Goal: Transaction & Acquisition: Book appointment/travel/reservation

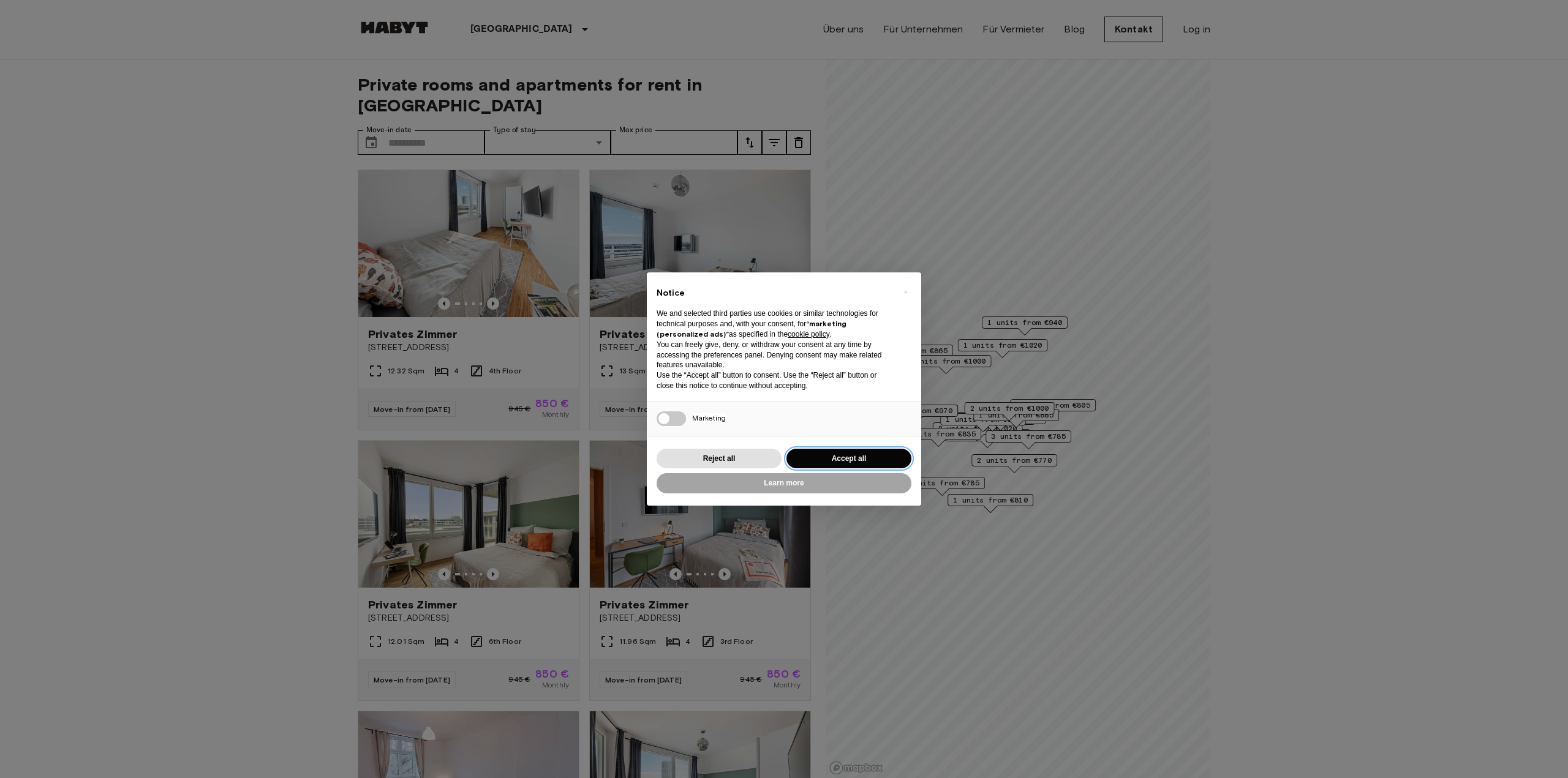
click at [860, 455] on button "Accept all" at bounding box center [849, 459] width 125 height 20
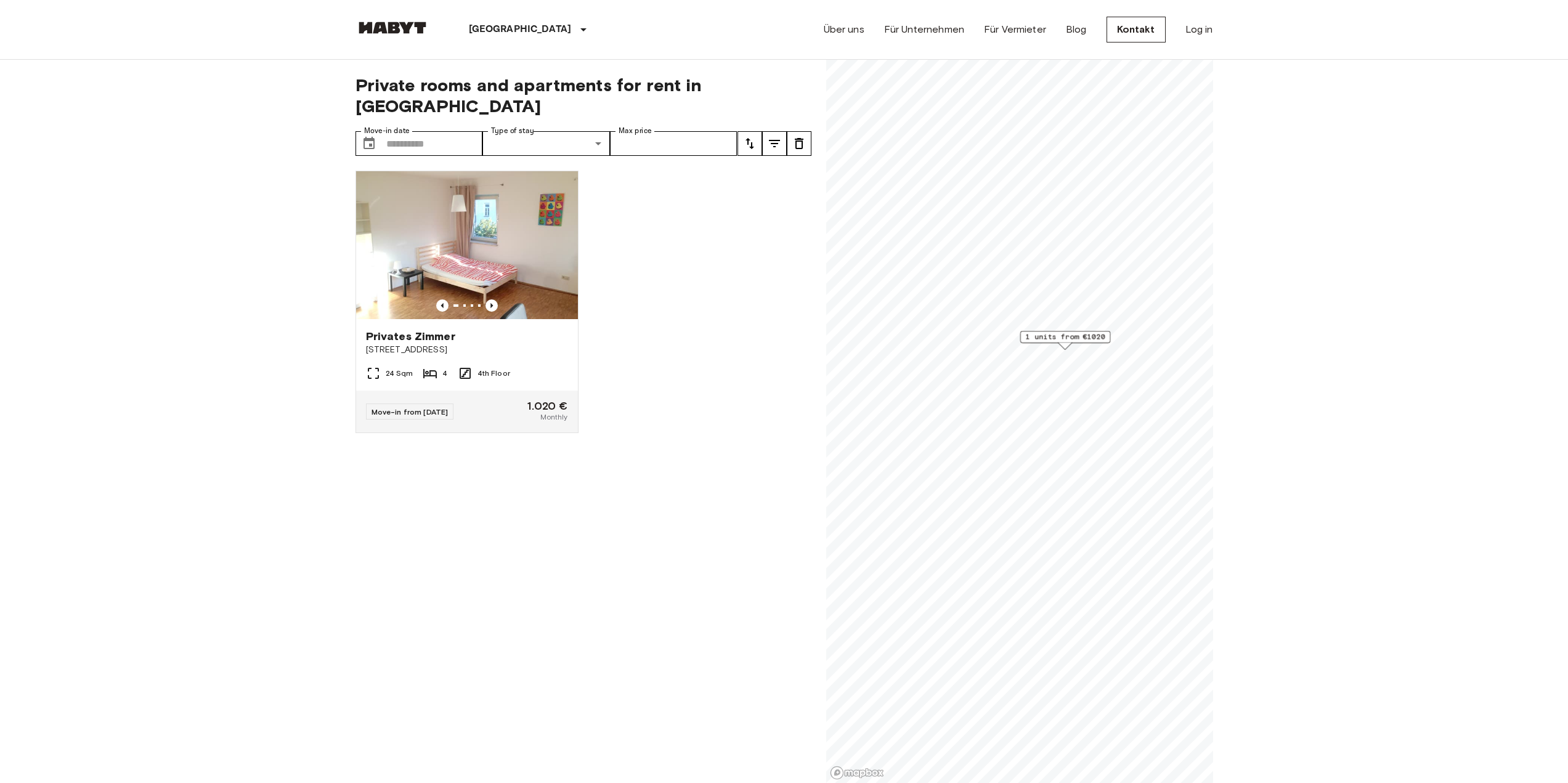
click at [1083, 339] on span "1 units from €1020" at bounding box center [1065, 338] width 79 height 12
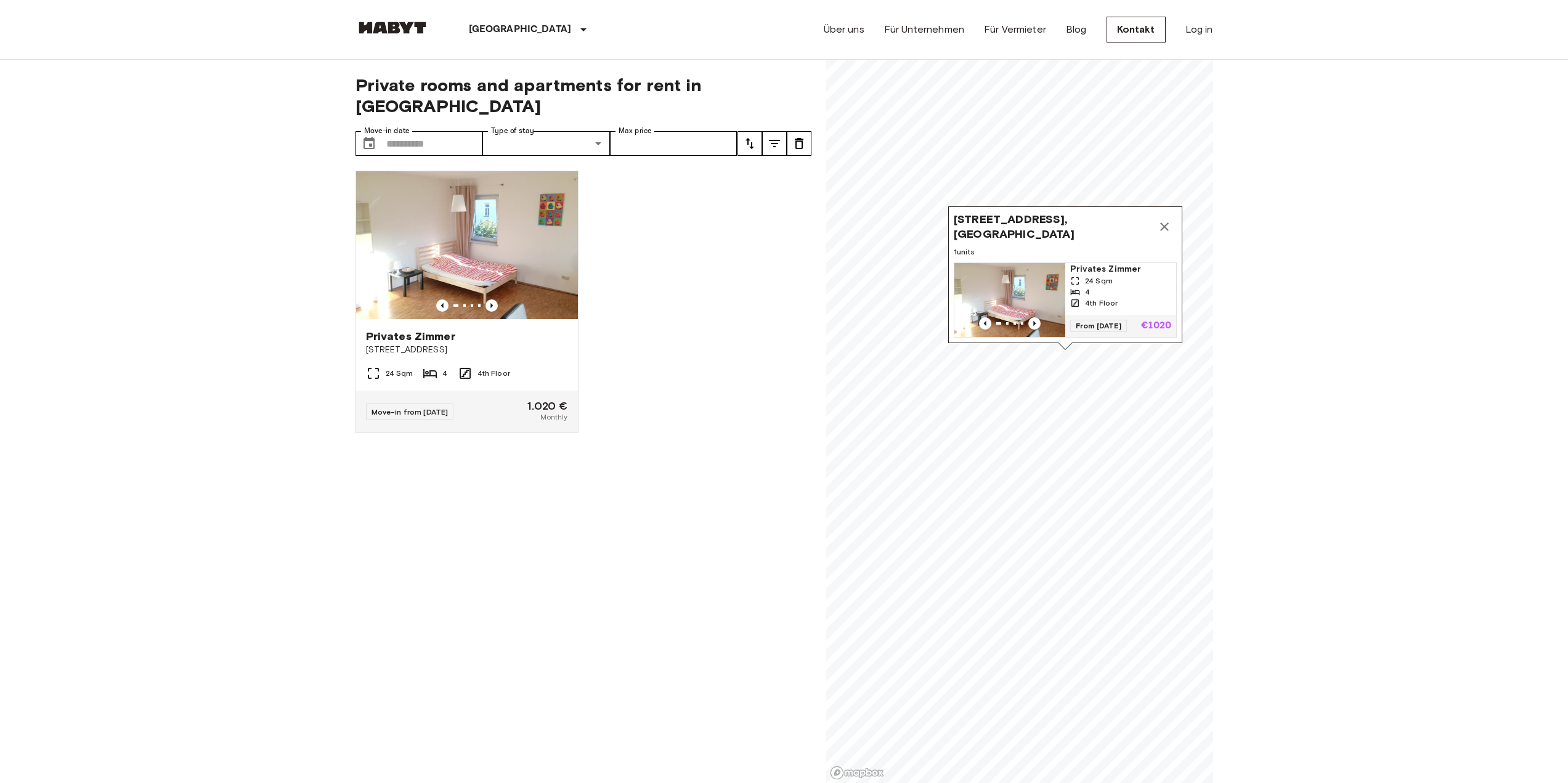
click at [1163, 220] on icon "Map marker" at bounding box center [1163, 227] width 14 height 14
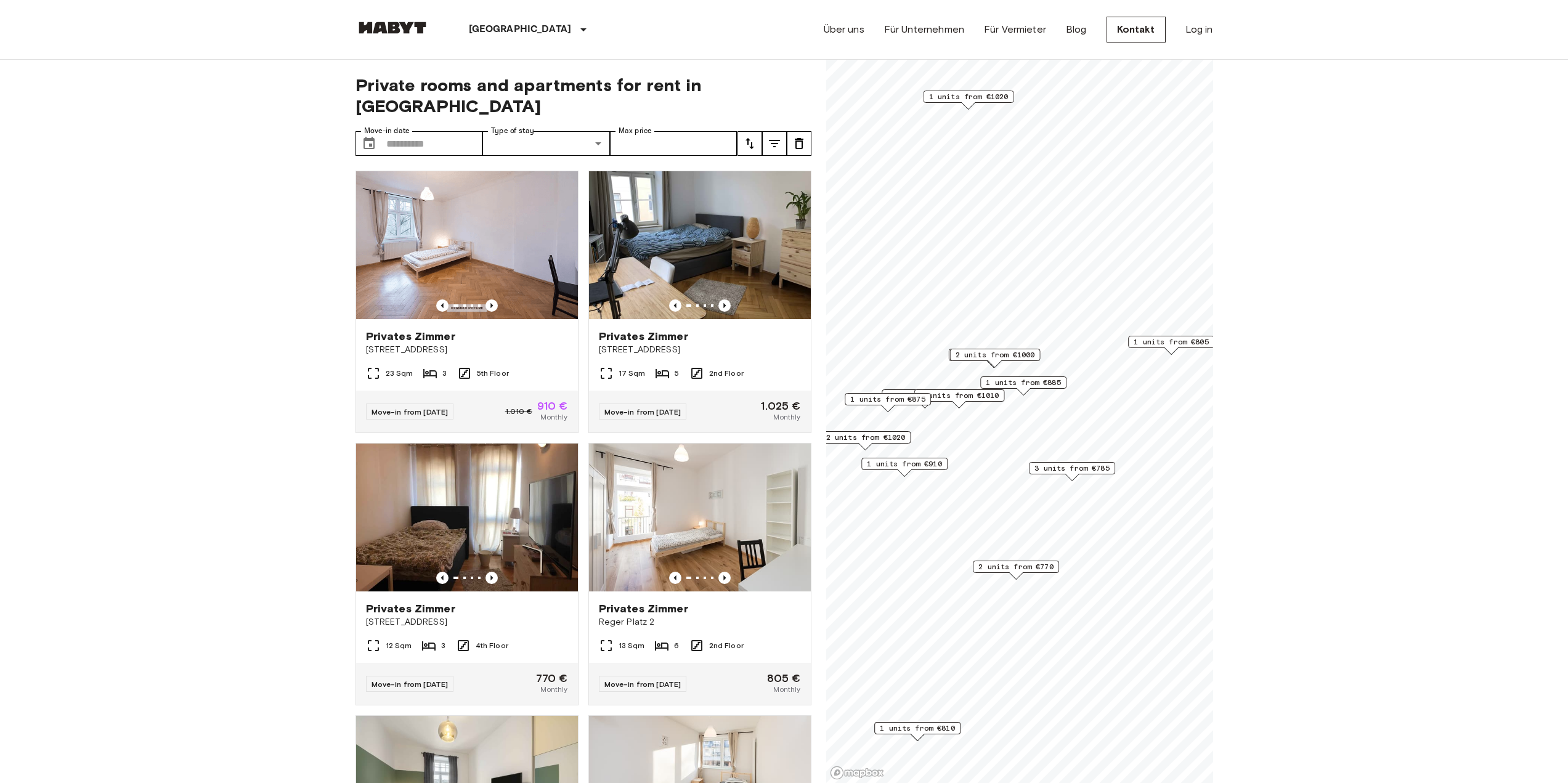
click at [1021, 351] on span "2 units from €1000" at bounding box center [995, 355] width 79 height 12
